Goal: Task Accomplishment & Management: Use online tool/utility

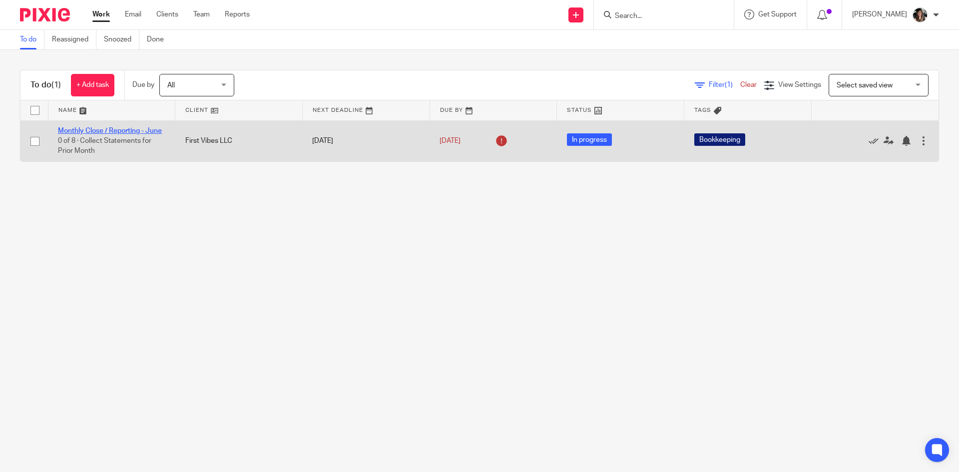
click at [124, 129] on link "Monthly Close / Reporting - June" at bounding box center [110, 130] width 104 height 7
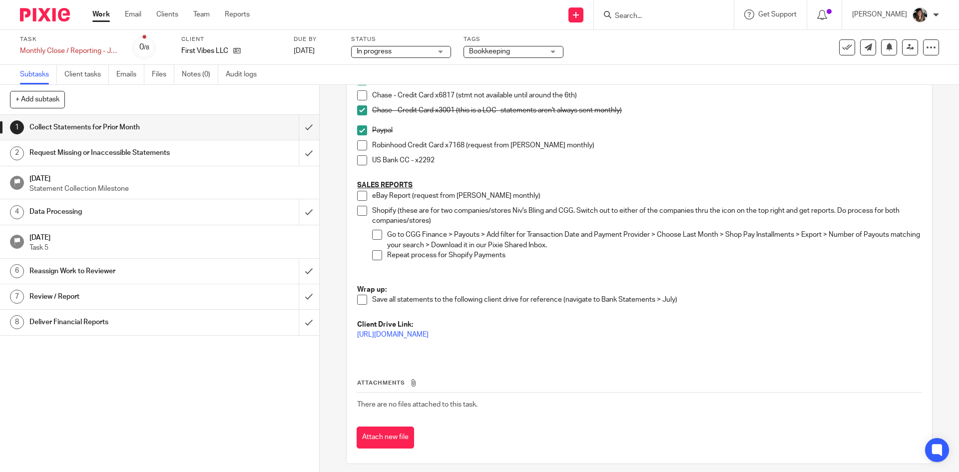
scroll to position [350, 0]
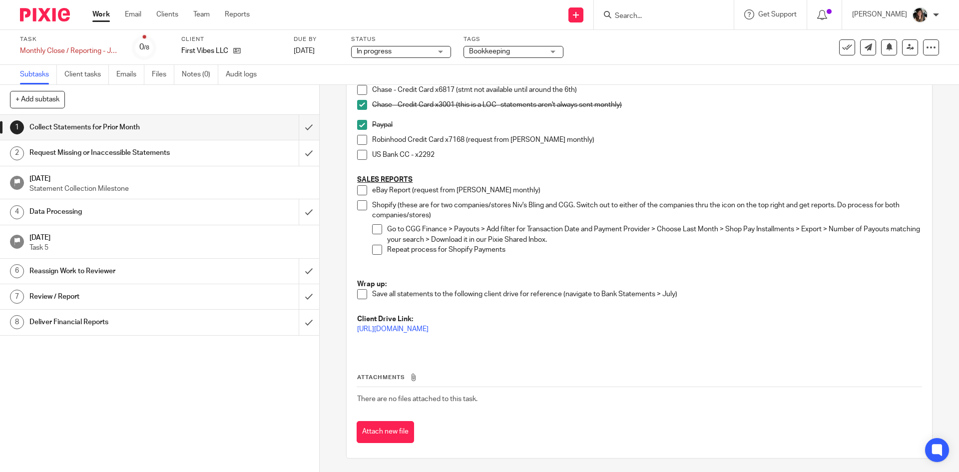
click at [129, 213] on h1 "Data Processing" at bounding box center [115, 211] width 173 height 15
